Goal: Task Accomplishment & Management: Manage account settings

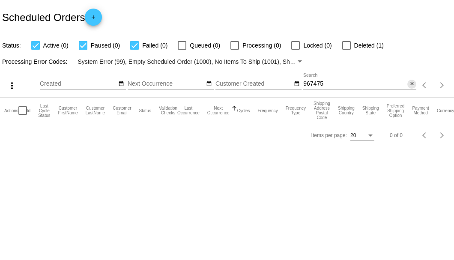
click at [410, 86] on mat-icon "close" at bounding box center [412, 84] width 6 height 7
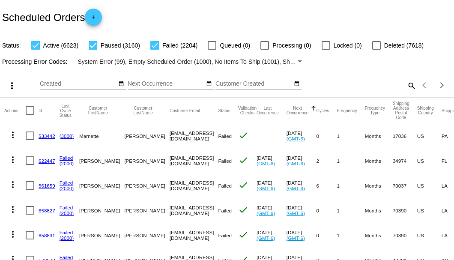
click at [408, 92] on mat-icon "search" at bounding box center [411, 85] width 10 height 13
click at [408, 87] on input "Search" at bounding box center [359, 84] width 113 height 7
paste input "700124"
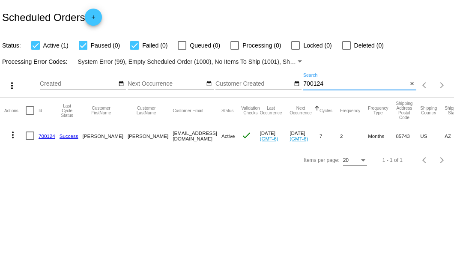
type input "700124"
click at [42, 135] on link "700124" at bounding box center [47, 136] width 17 height 6
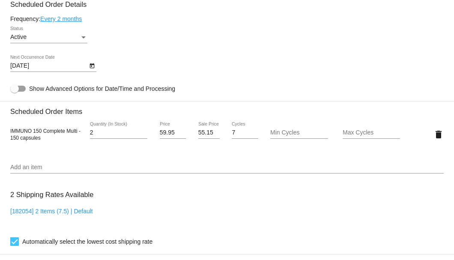
scroll to position [428, 0]
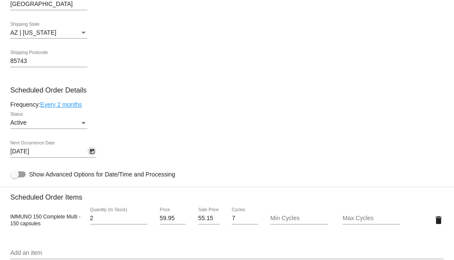
click at [92, 153] on icon "Open calendar" at bounding box center [92, 152] width 6 height 10
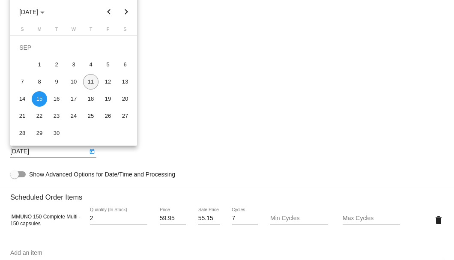
click at [90, 81] on div "11" at bounding box center [90, 81] width 15 height 15
type input "[DATE]"
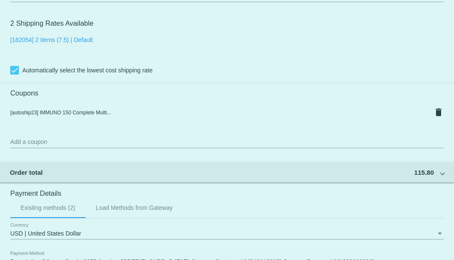
scroll to position [827, 0]
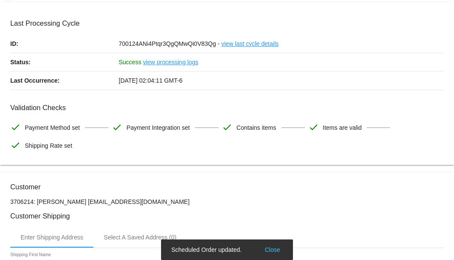
scroll to position [0, 0]
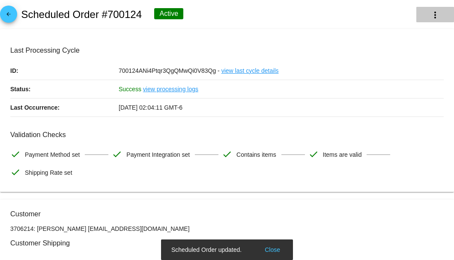
click at [433, 16] on mat-icon "more_vert" at bounding box center [435, 15] width 10 height 10
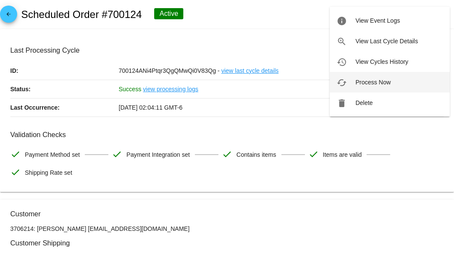
click at [373, 80] on span "Process Now" at bounding box center [373, 82] width 35 height 7
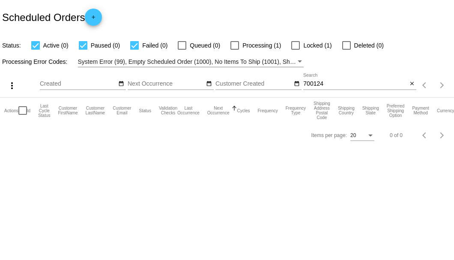
click at [324, 85] on input "700124" at bounding box center [355, 84] width 104 height 7
type input "700124"
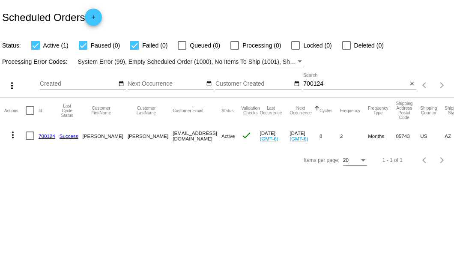
drag, startPoint x: 137, startPoint y: 136, endPoint x: 195, endPoint y: 136, distance: 57.4
click at [195, 136] on mat-cell "[EMAIL_ADDRESS][DOMAIN_NAME]" at bounding box center [197, 135] width 49 height 25
copy mat-cell "[EMAIL_ADDRESS][DOMAIN_NAME]"
click at [414, 87] on mat-icon "close" at bounding box center [412, 84] width 6 height 7
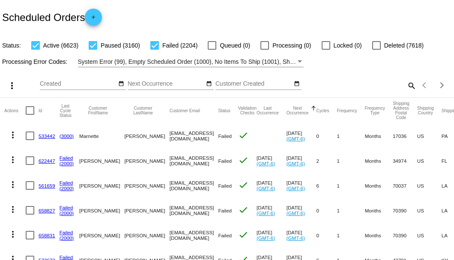
click at [406, 92] on mat-icon "search" at bounding box center [411, 85] width 10 height 13
click at [406, 87] on input "Search" at bounding box center [359, 84] width 113 height 7
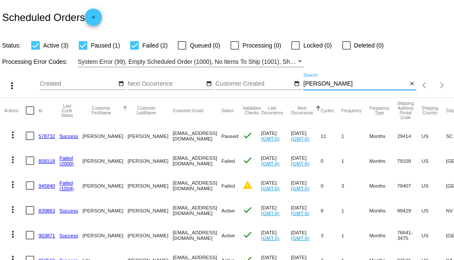
scroll to position [28, 0]
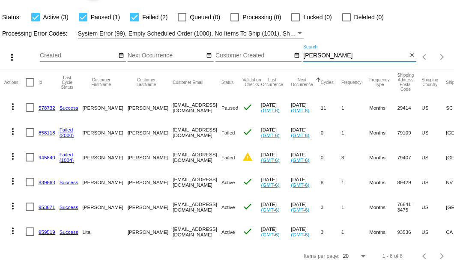
type input "Watts"
click at [50, 185] on link "839863" at bounding box center [47, 183] width 17 height 6
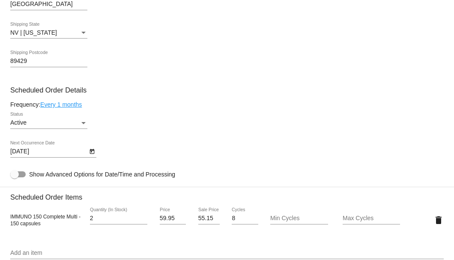
scroll to position [514, 0]
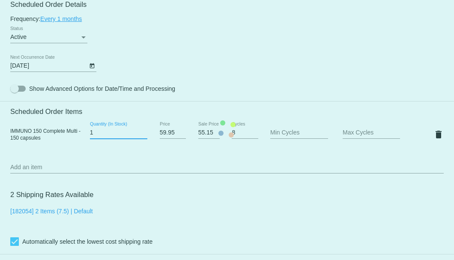
type input "1"
click at [143, 136] on input "1" at bounding box center [118, 132] width 57 height 7
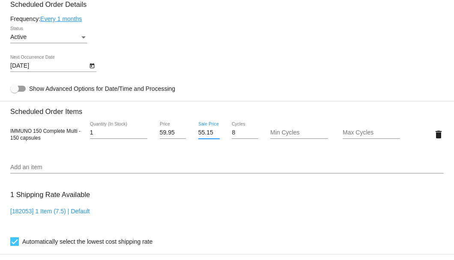
scroll to position [0, 0]
drag, startPoint x: 196, startPoint y: 132, endPoint x: 212, endPoint y: 132, distance: 15.4
click at [212, 132] on input "55.15" at bounding box center [208, 132] width 21 height 7
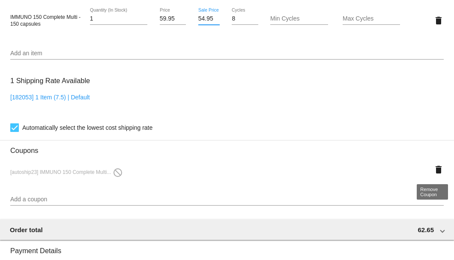
type input "54.95"
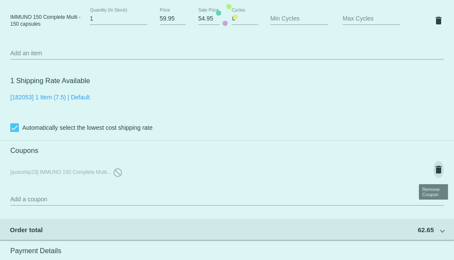
scroll to position [0, 0]
click at [435, 174] on mat-card "Customer 5826598: william watts bill.wjwent@gmail.com Customer Shipping Enter S…" at bounding box center [227, 15] width 454 height 887
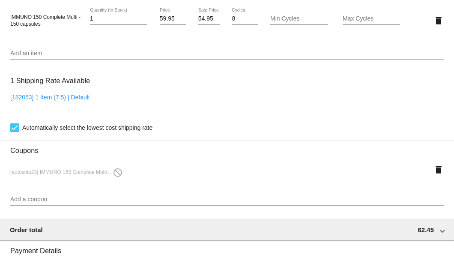
scroll to position [514, 0]
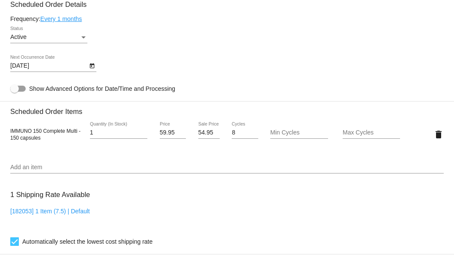
click at [77, 20] on link "Every 1 months" at bounding box center [61, 18] width 42 height 7
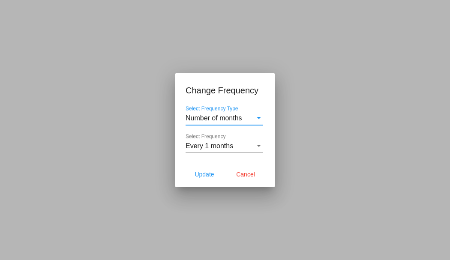
click at [193, 146] on span "Every 1 months" at bounding box center [210, 145] width 48 height 7
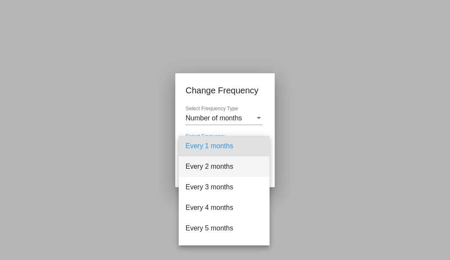
click at [196, 164] on span "Every 2 months" at bounding box center [224, 166] width 77 height 21
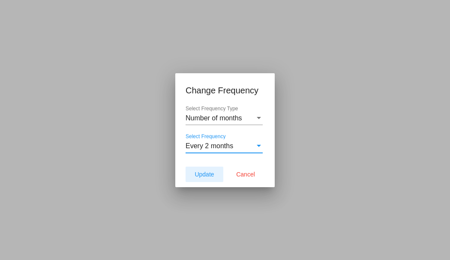
click at [199, 171] on span "Update" at bounding box center [204, 174] width 19 height 7
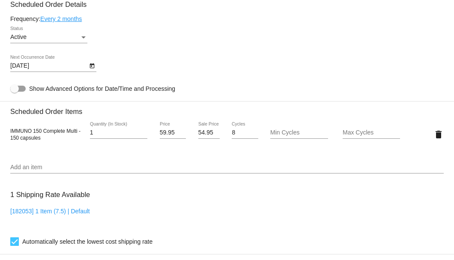
click at [90, 68] on icon "Open calendar" at bounding box center [92, 65] width 5 height 5
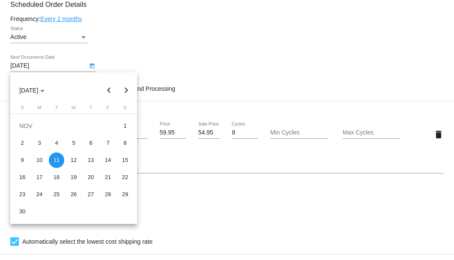
click at [107, 91] on button "Previous month" at bounding box center [109, 90] width 17 height 17
click at [108, 90] on button "Previous month" at bounding box center [109, 90] width 17 height 17
click at [58, 179] on div "16" at bounding box center [56, 177] width 15 height 15
type input "9/16/2025"
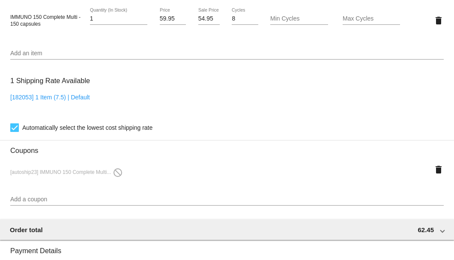
scroll to position [743, 0]
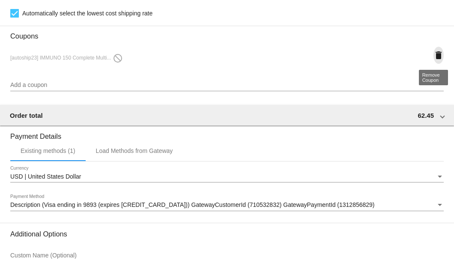
click at [435, 57] on mat-icon "delete" at bounding box center [439, 55] width 10 height 10
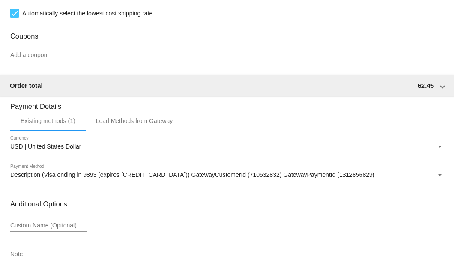
scroll to position [797, 0]
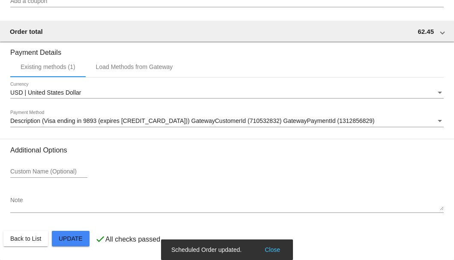
scroll to position [683, 0]
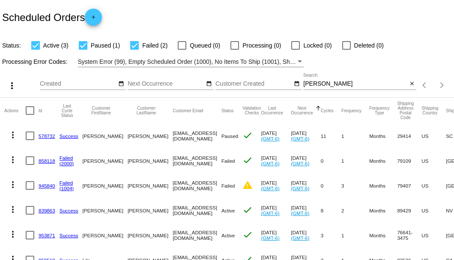
click at [311, 87] on input "[PERSON_NAME]" at bounding box center [355, 84] width 104 height 7
paste input "23452"
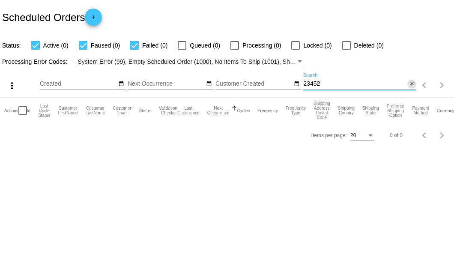
type input "23452"
click at [412, 85] on mat-icon "close" at bounding box center [412, 84] width 6 height 7
